Goal: Information Seeking & Learning: Compare options

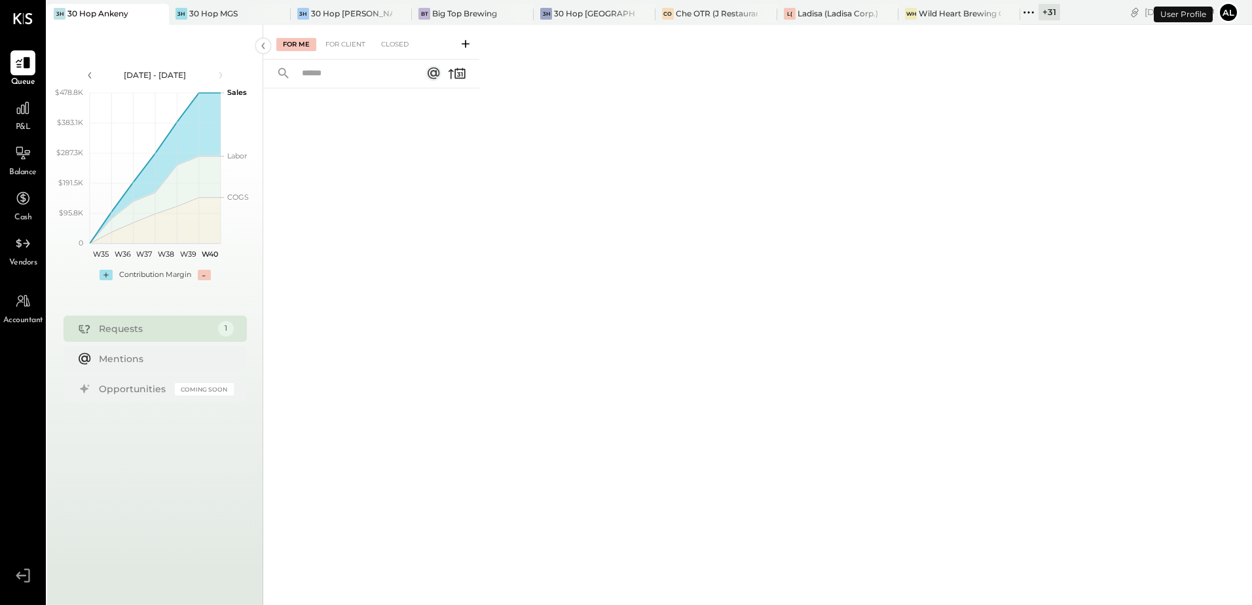
click at [1029, 16] on icon at bounding box center [1028, 12] width 17 height 17
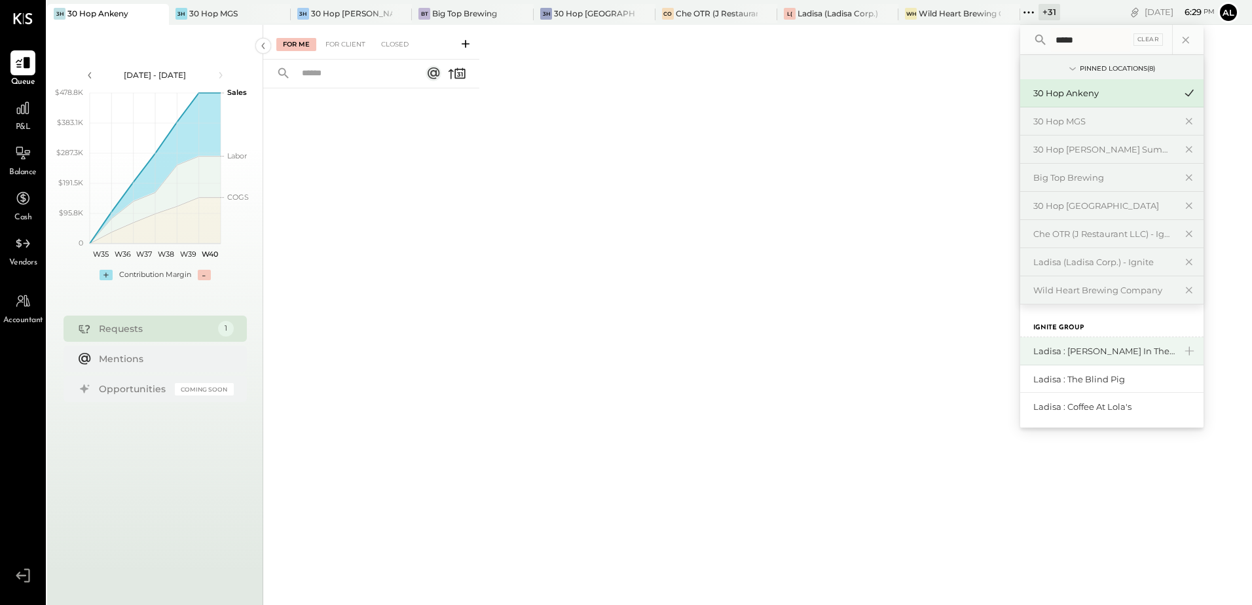
type input "*****"
click at [1114, 352] on div "Ladisa : [PERSON_NAME] in the Alley" at bounding box center [1103, 351] width 141 height 12
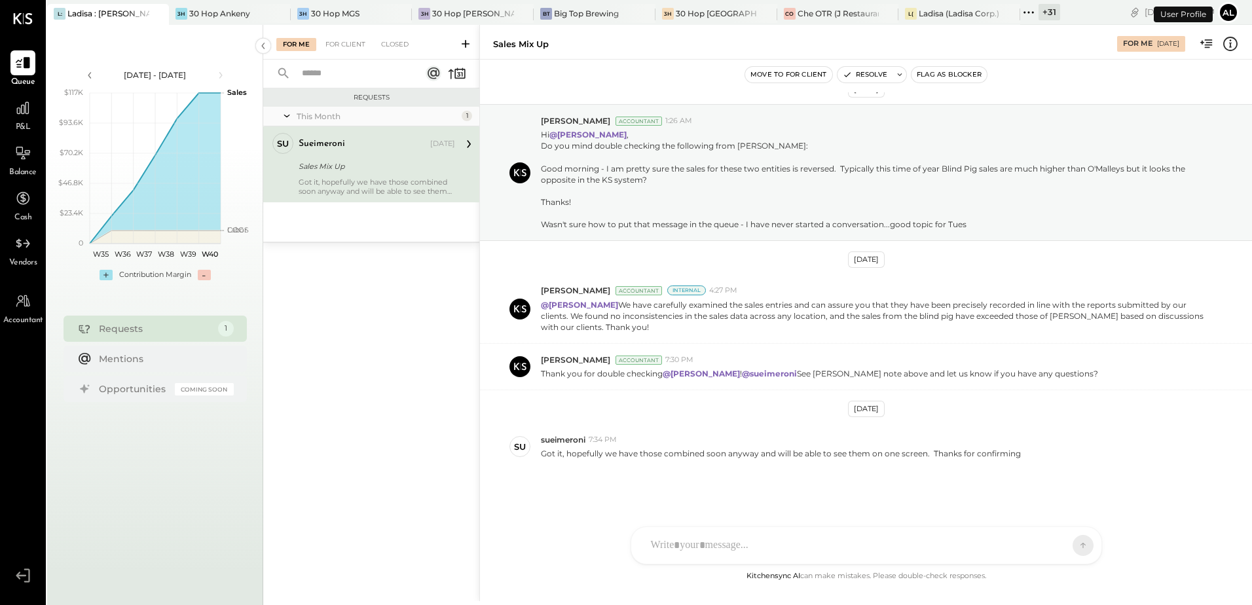
scroll to position [22, 0]
click at [25, 118] on div at bounding box center [22, 108] width 25 height 25
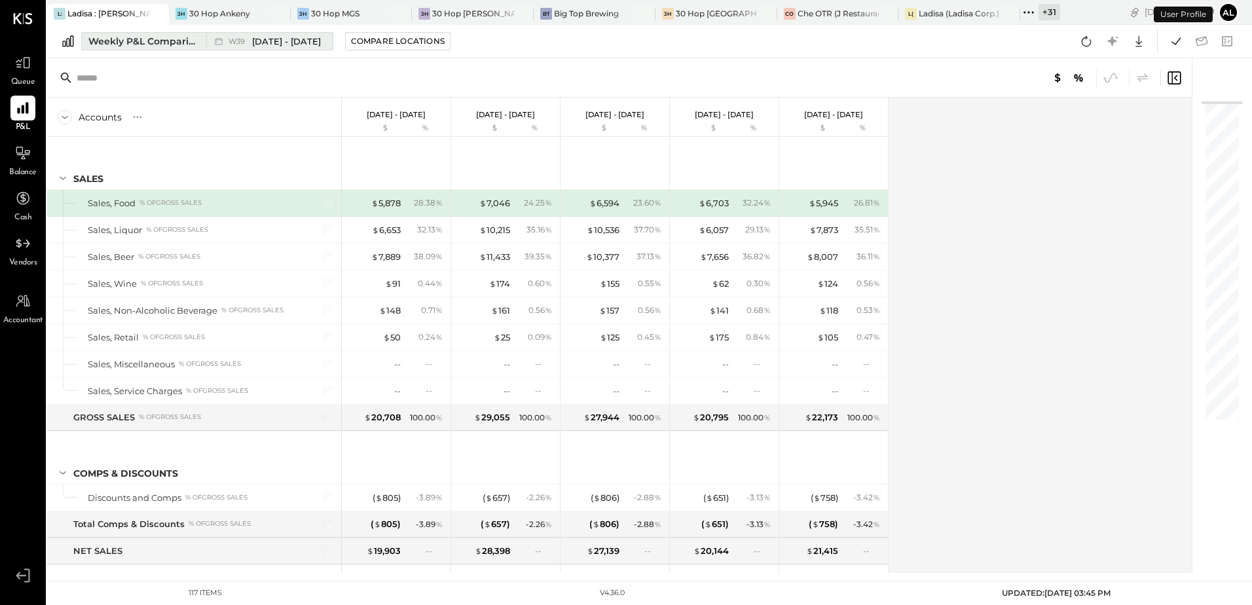
click at [167, 37] on div "Weekly P&L Comparison" at bounding box center [143, 41] width 110 height 13
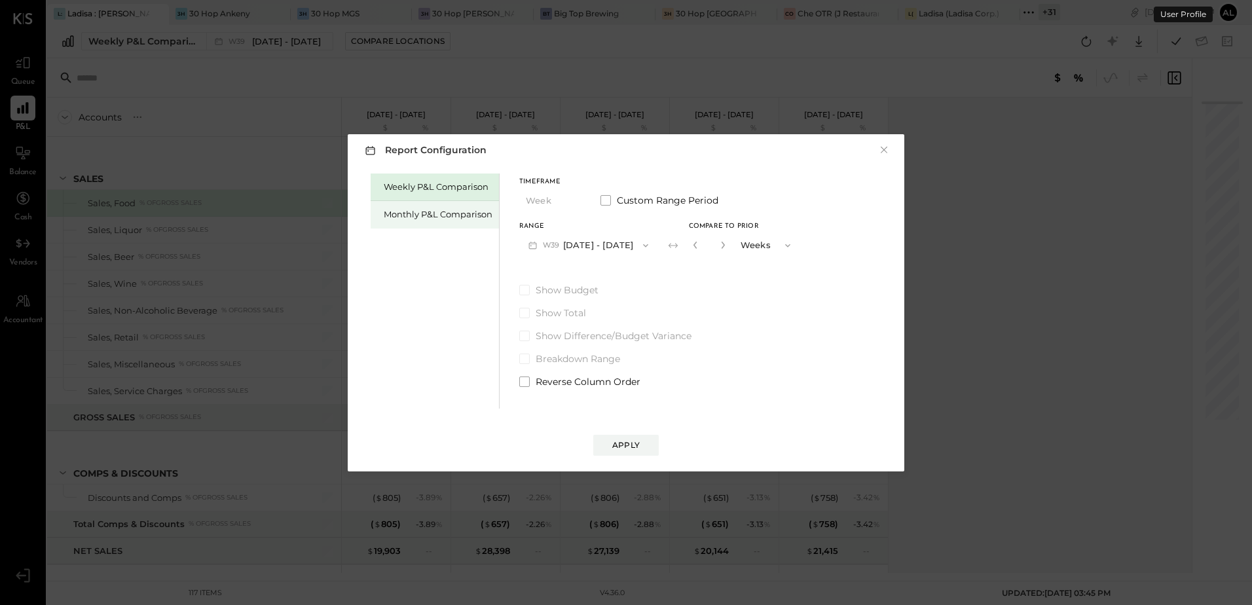
click at [404, 220] on div "Monthly P&L Comparison" at bounding box center [435, 214] width 128 height 27
click at [640, 249] on icon "button" at bounding box center [645, 245] width 10 height 10
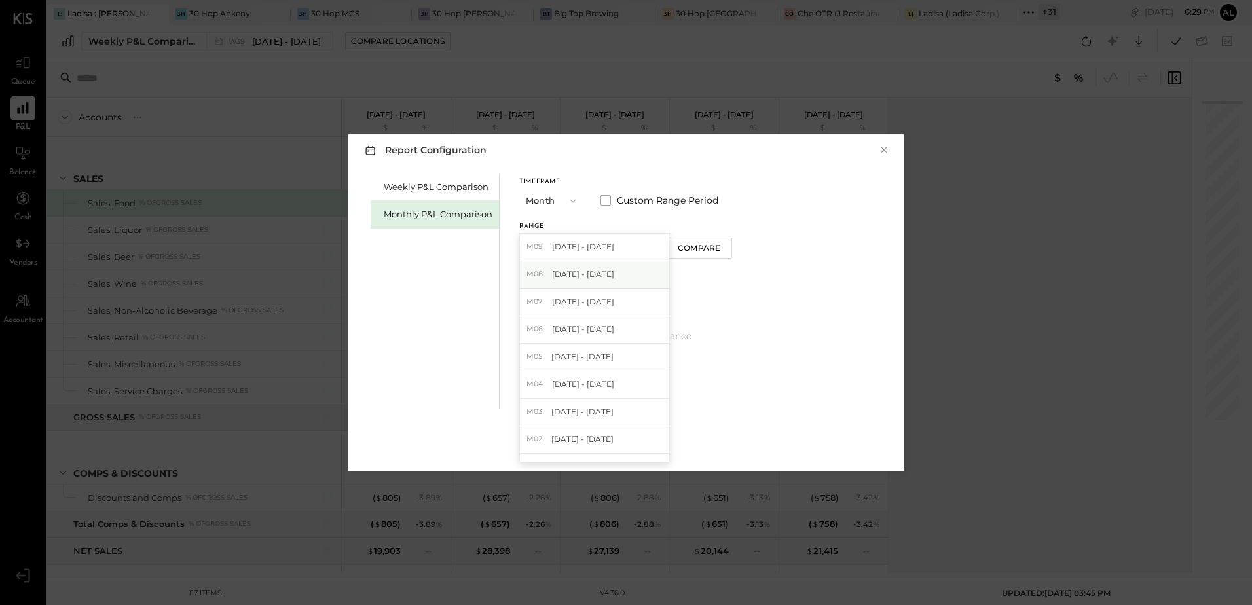
click at [597, 272] on span "[DATE] - [DATE]" at bounding box center [583, 273] width 62 height 11
click at [636, 449] on div "Apply" at bounding box center [625, 444] width 27 height 11
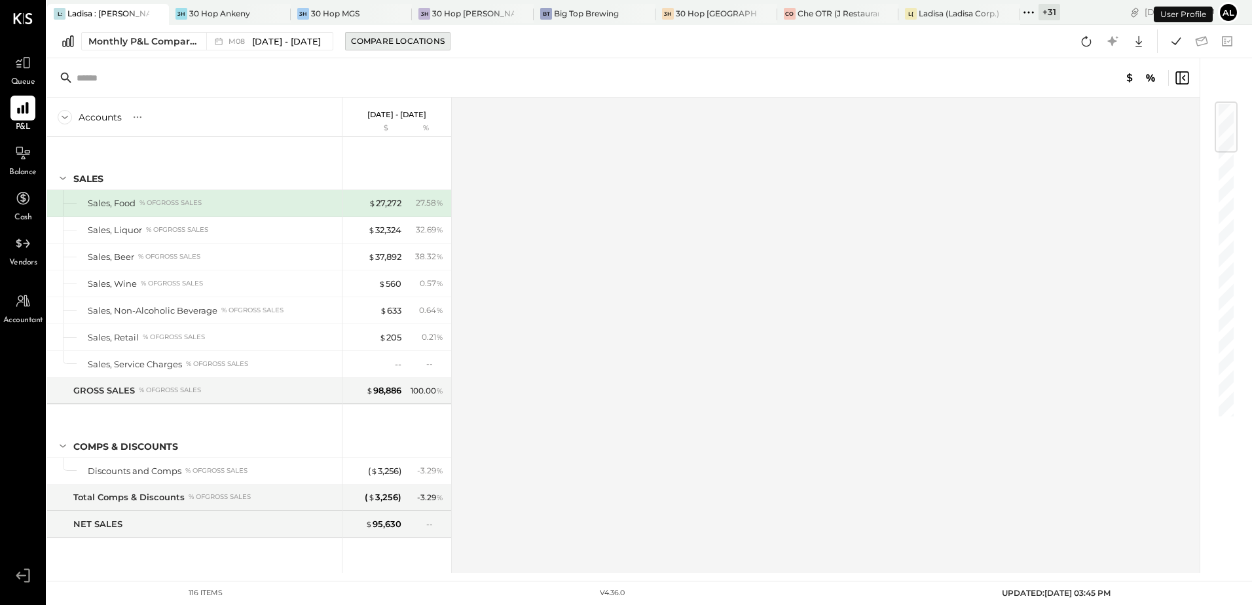
click at [393, 37] on div "Compare Locations" at bounding box center [398, 40] width 94 height 11
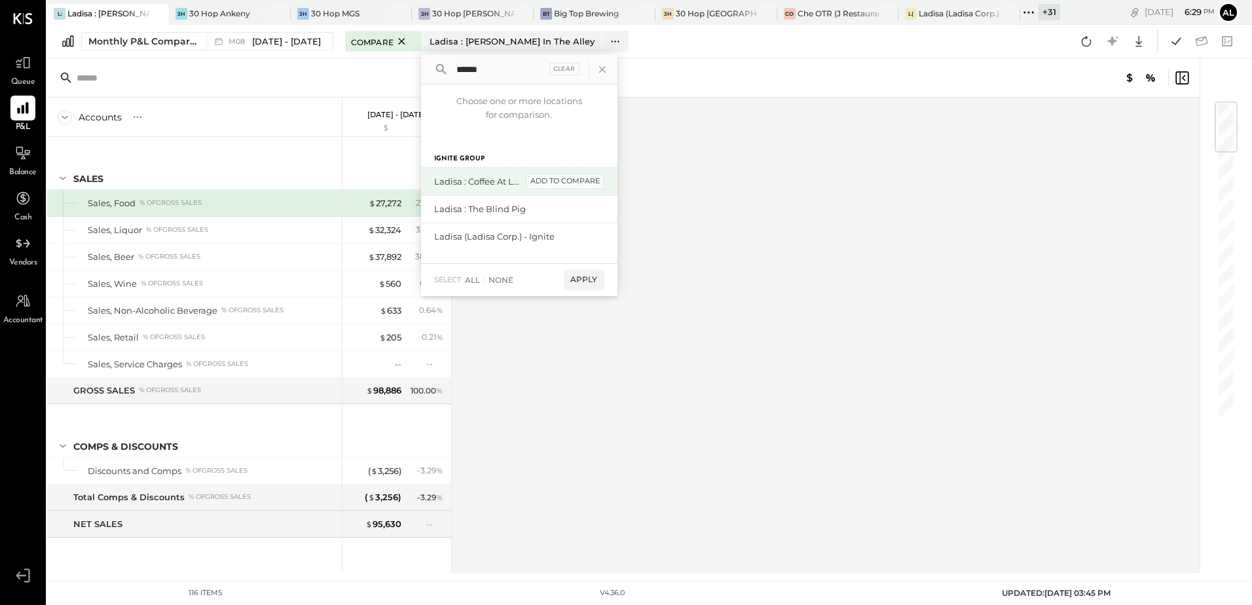
type input "******"
click at [536, 179] on div "add to compare" at bounding box center [565, 181] width 79 height 16
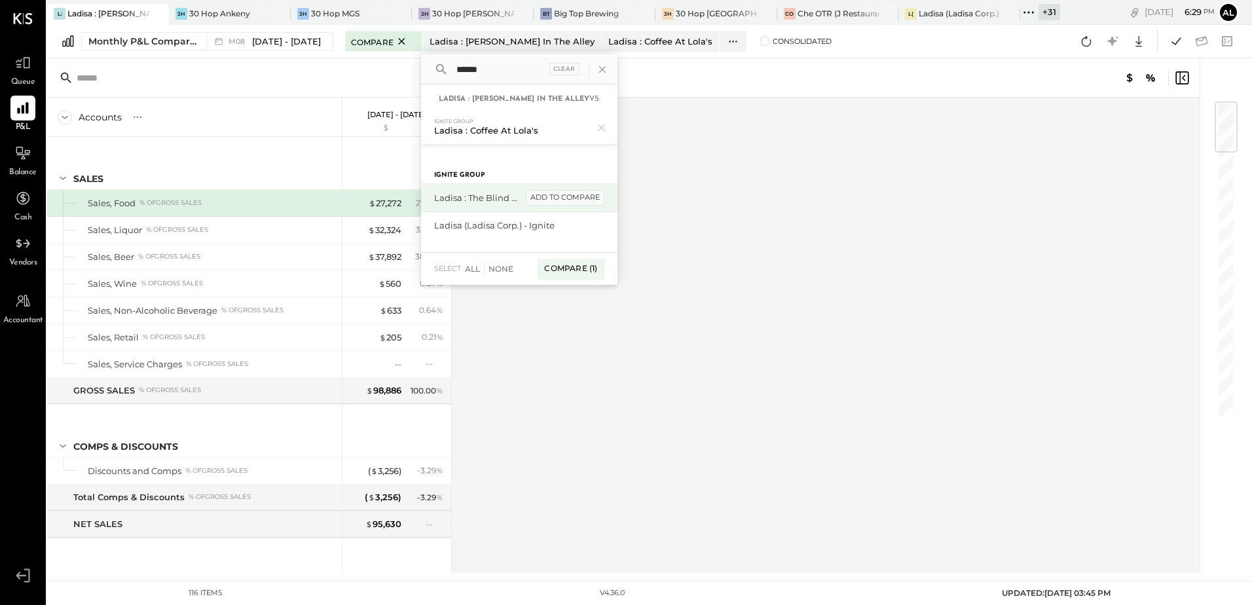
click at [564, 201] on div "add to compare" at bounding box center [565, 198] width 79 height 16
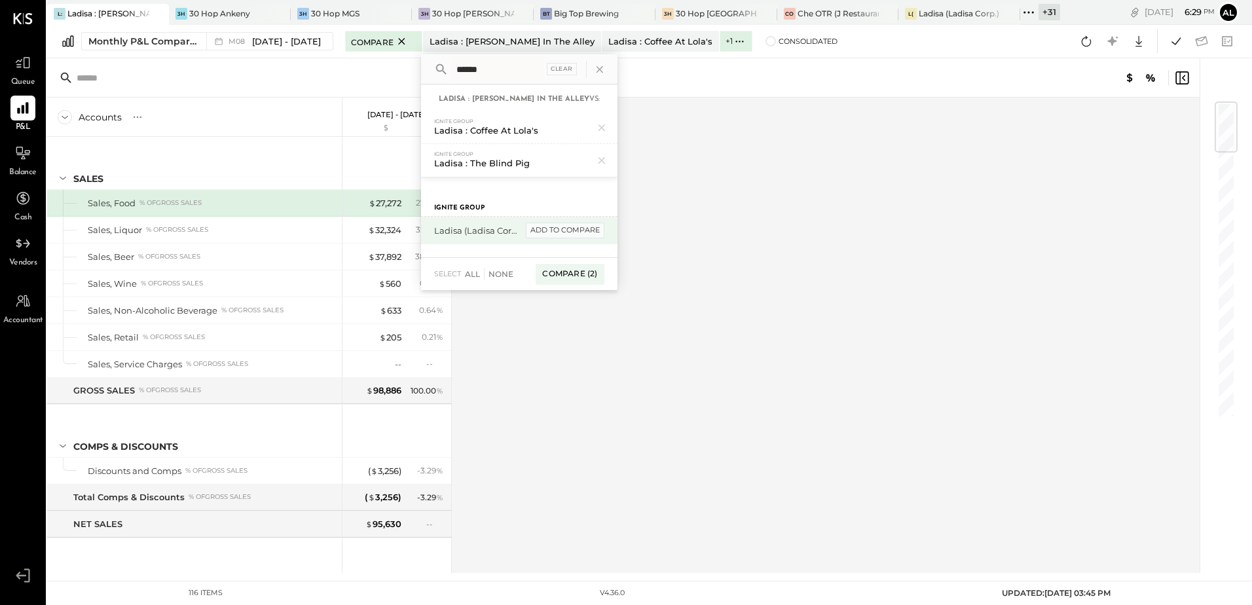
click at [556, 227] on div "add to compare" at bounding box center [565, 231] width 79 height 16
click at [568, 276] on div "Compare (3)" at bounding box center [570, 278] width 68 height 21
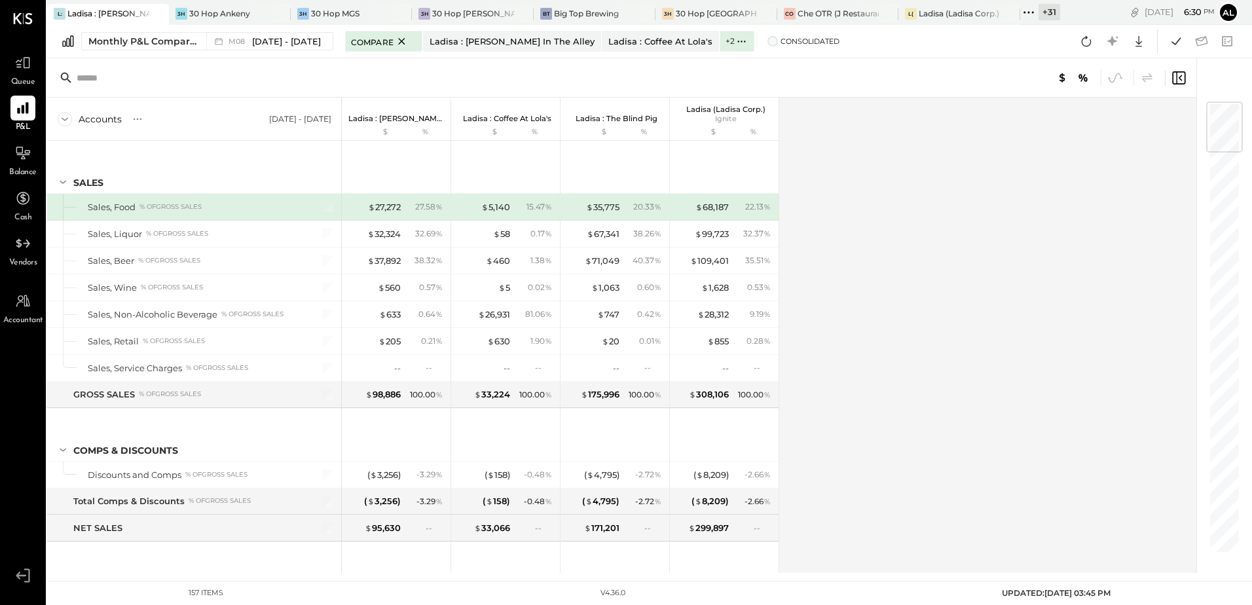
click at [767, 43] on span at bounding box center [772, 41] width 10 height 10
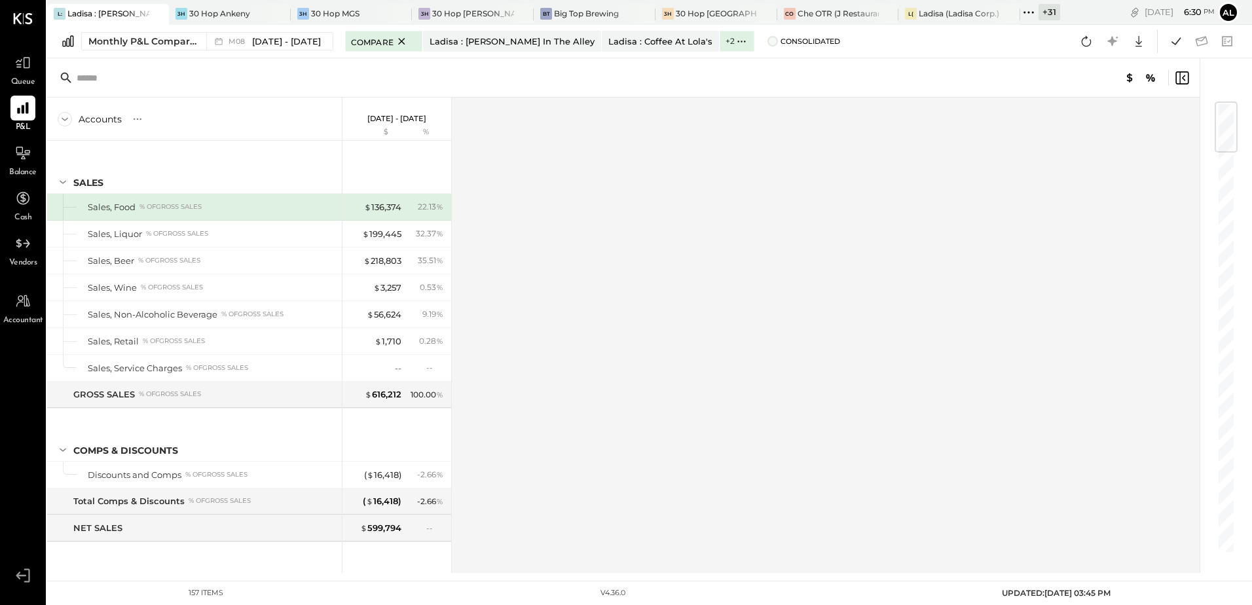
click at [767, 38] on span at bounding box center [772, 41] width 10 height 10
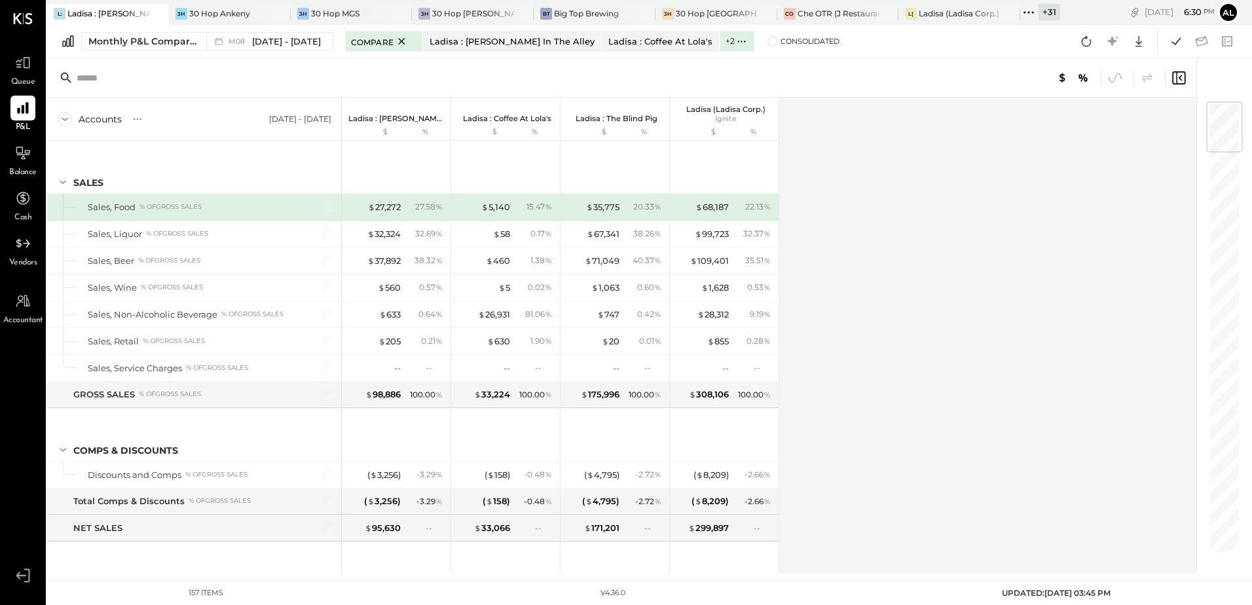
drag, startPoint x: 685, startPoint y: 37, endPoint x: 689, endPoint y: 54, distance: 18.0
click at [735, 37] on icon at bounding box center [742, 42] width 14 height 14
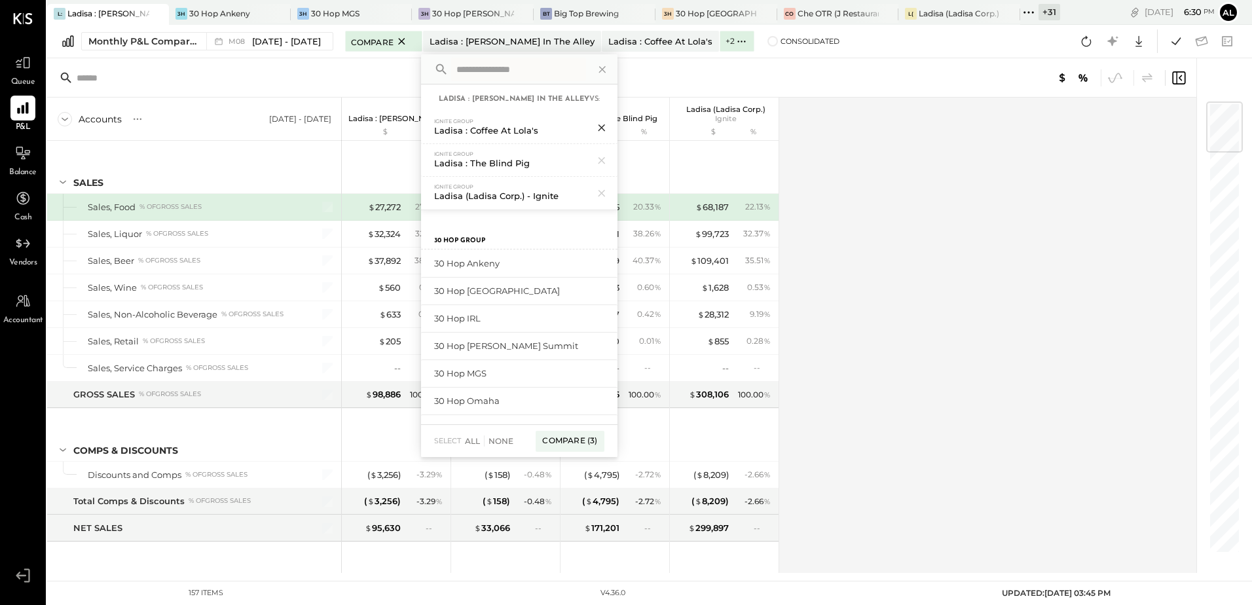
click at [595, 129] on icon at bounding box center [601, 127] width 17 height 17
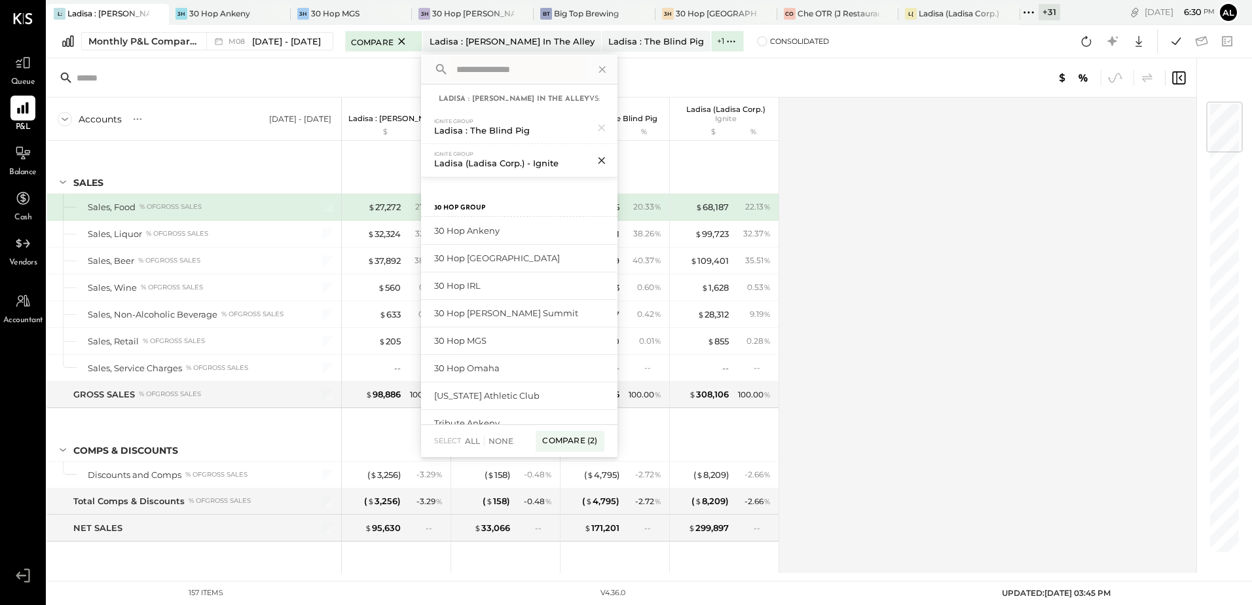
click at [598, 160] on icon at bounding box center [601, 160] width 7 height 7
click at [599, 130] on icon at bounding box center [601, 127] width 17 height 17
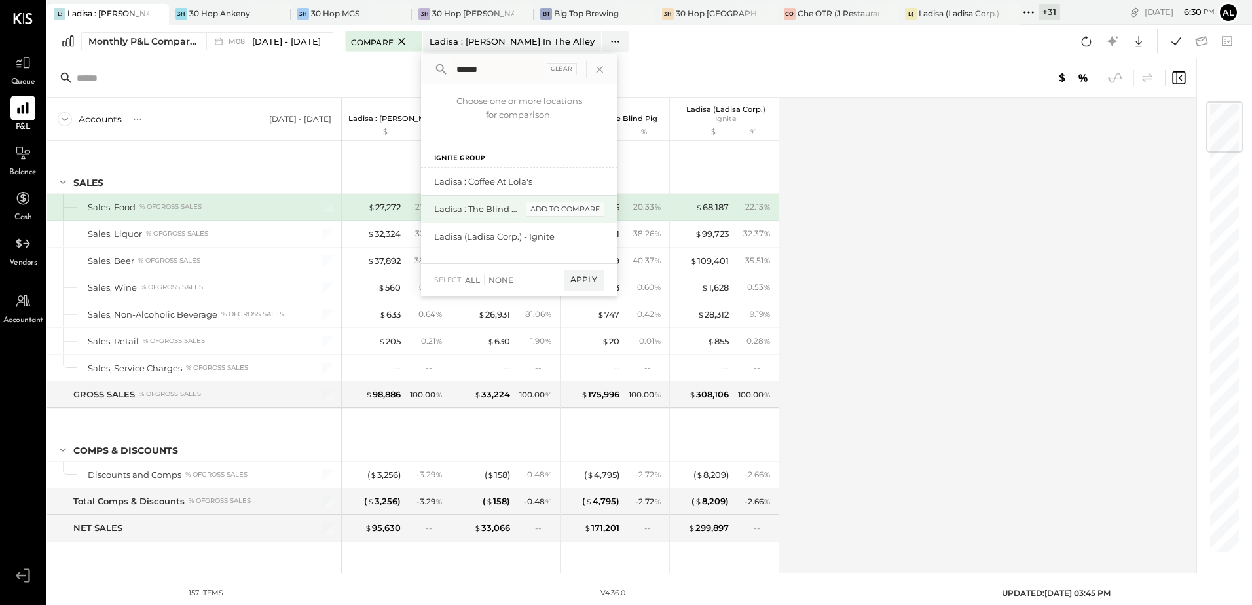
type input "******"
click at [587, 209] on div "add to compare" at bounding box center [565, 210] width 79 height 16
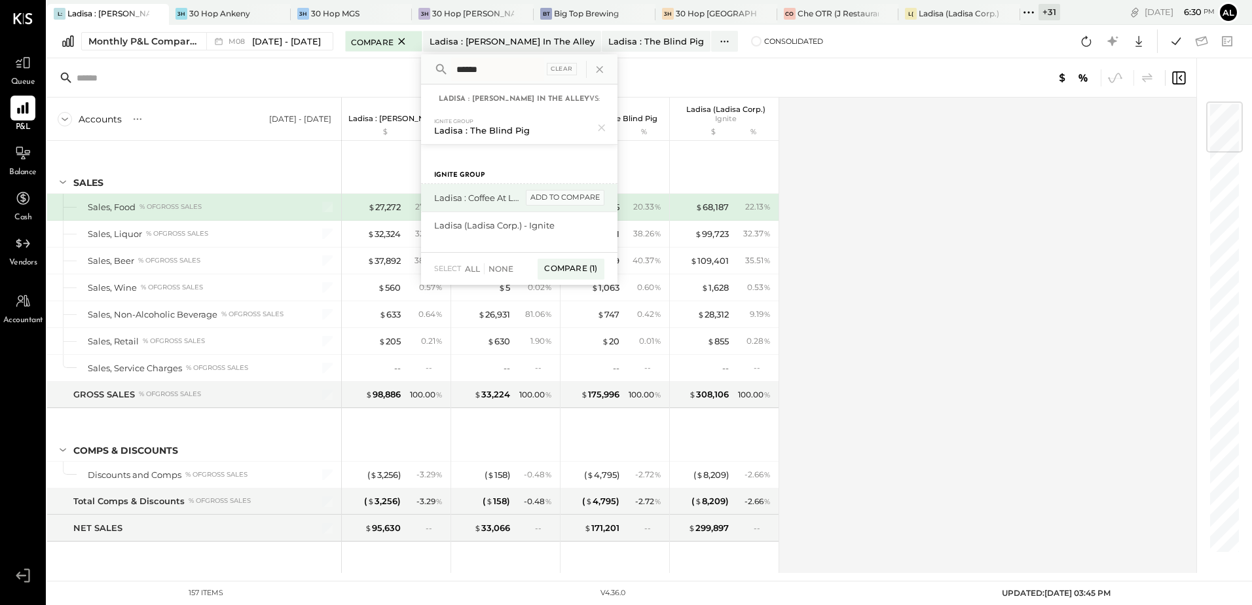
click at [536, 198] on div "add to compare" at bounding box center [565, 198] width 79 height 16
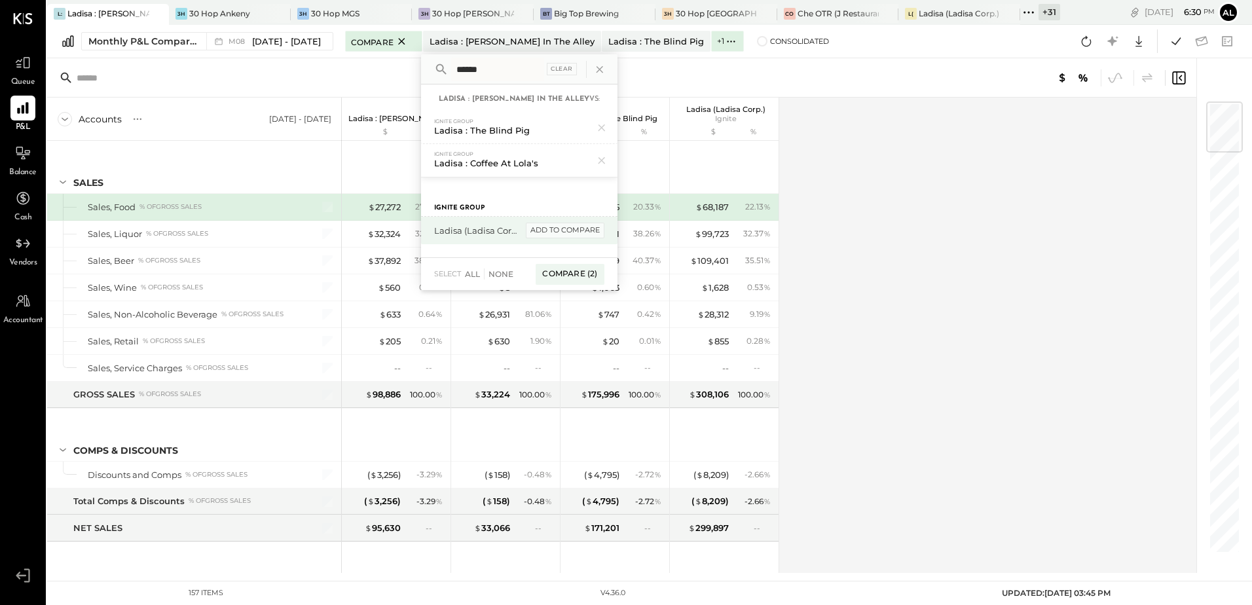
click at [561, 229] on div "add to compare" at bounding box center [565, 231] width 79 height 16
click at [575, 277] on div "Compare (3)" at bounding box center [570, 278] width 68 height 21
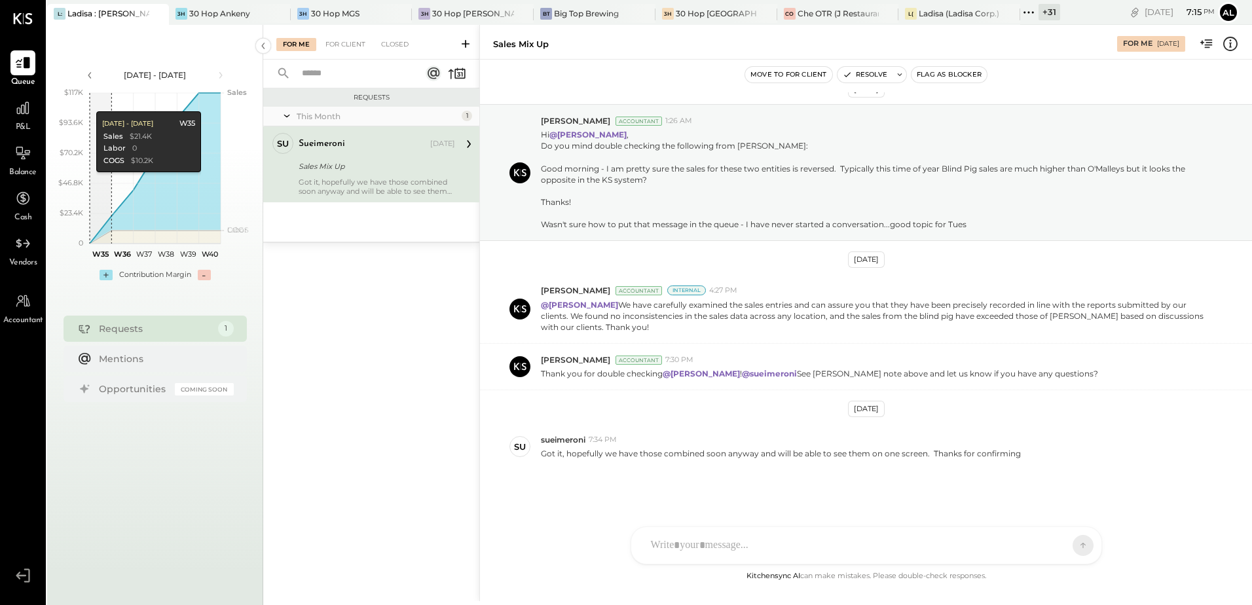
scroll to position [22, 0]
